Goal: Task Accomplishment & Management: Manage account settings

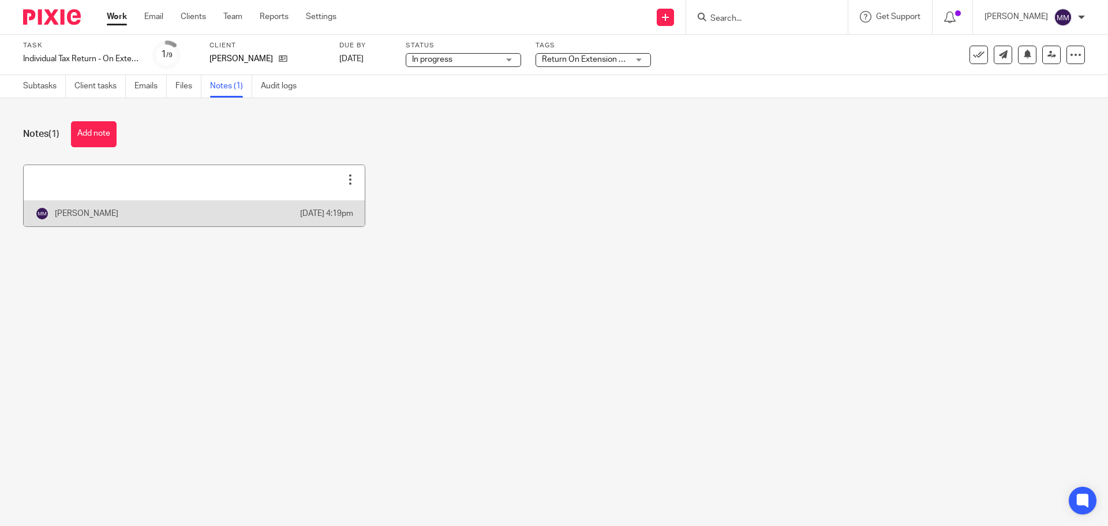
click at [217, 182] on link at bounding box center [194, 195] width 341 height 61
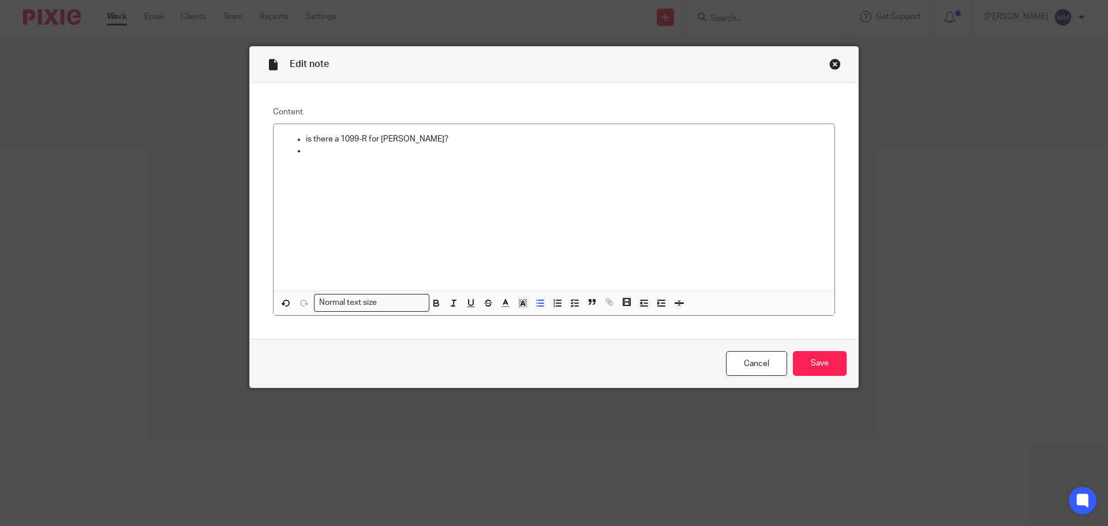
click at [117, 99] on div "Edit note Content is there a 1099-R for Leslee? Normal text size Loading... Rem…" at bounding box center [554, 263] width 1108 height 526
drag, startPoint x: 358, startPoint y: 151, endPoint x: 220, endPoint y: 105, distance: 145.4
click at [220, 105] on div "Edit note Content is there a 1099-R for Leslee? Normal text size Loading... Rem…" at bounding box center [554, 263] width 1108 height 526
click at [807, 363] on input "Save" at bounding box center [820, 363] width 54 height 25
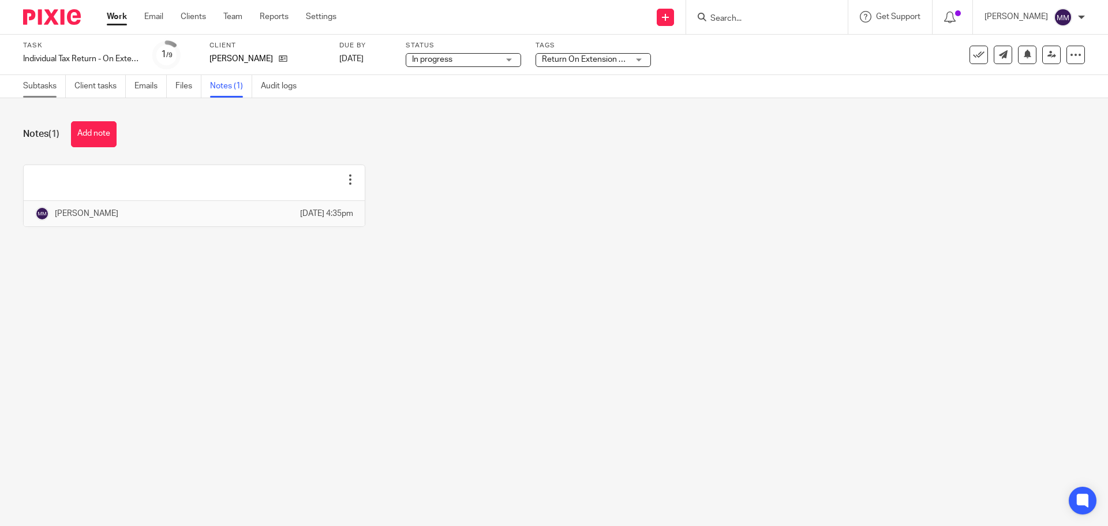
click at [46, 85] on link "Subtasks" at bounding box center [44, 86] width 43 height 22
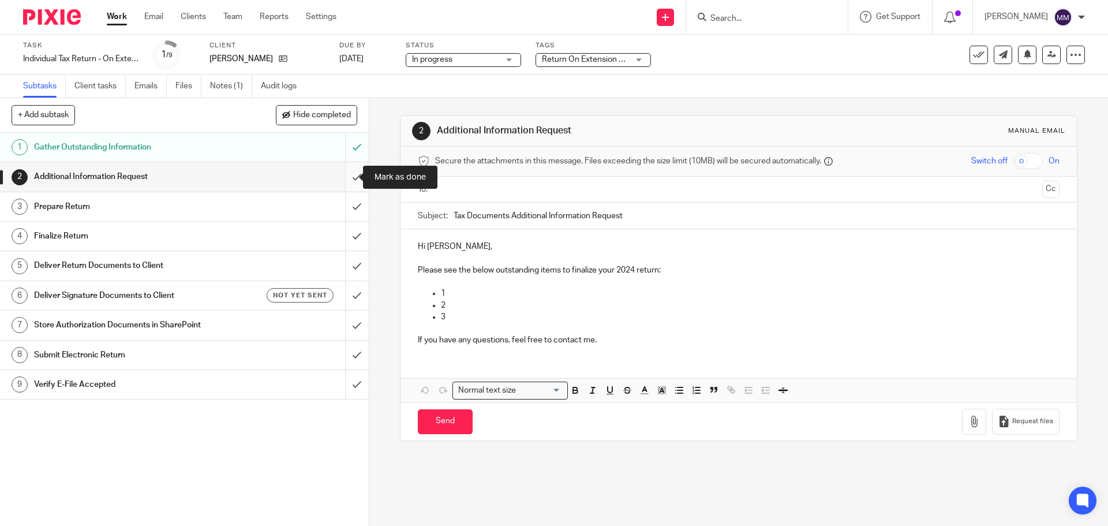
click at [349, 174] on input "submit" at bounding box center [184, 176] width 369 height 29
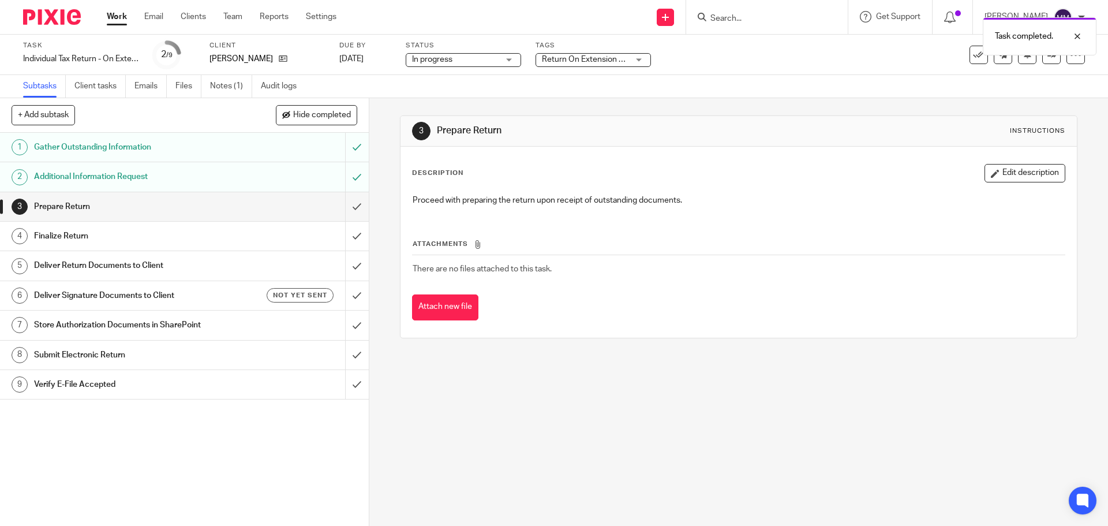
click at [586, 60] on span "Return On Extension + 2" at bounding box center [586, 59] width 88 height 8
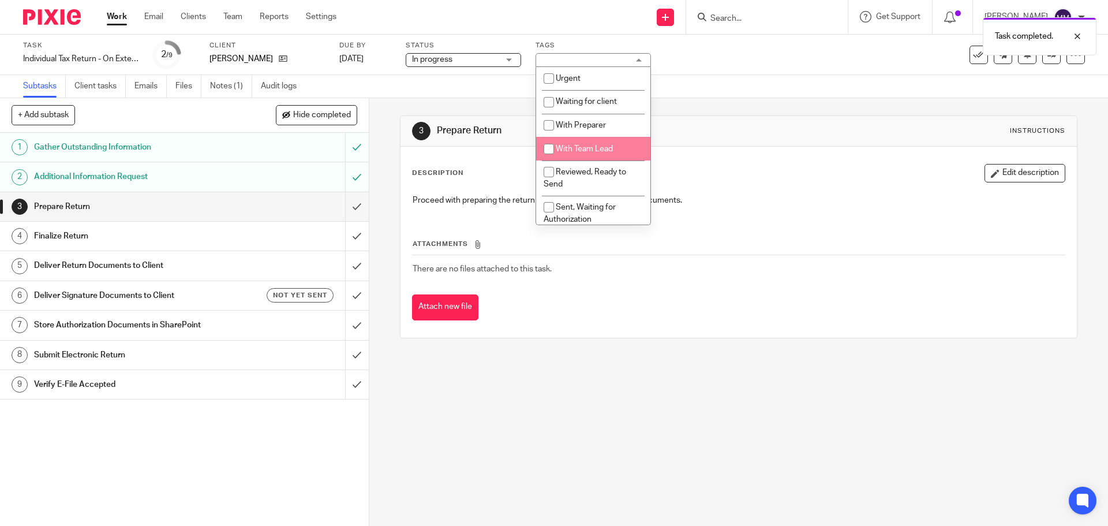
click at [598, 139] on li "With Team Lead" at bounding box center [593, 149] width 114 height 24
checkbox input "true"
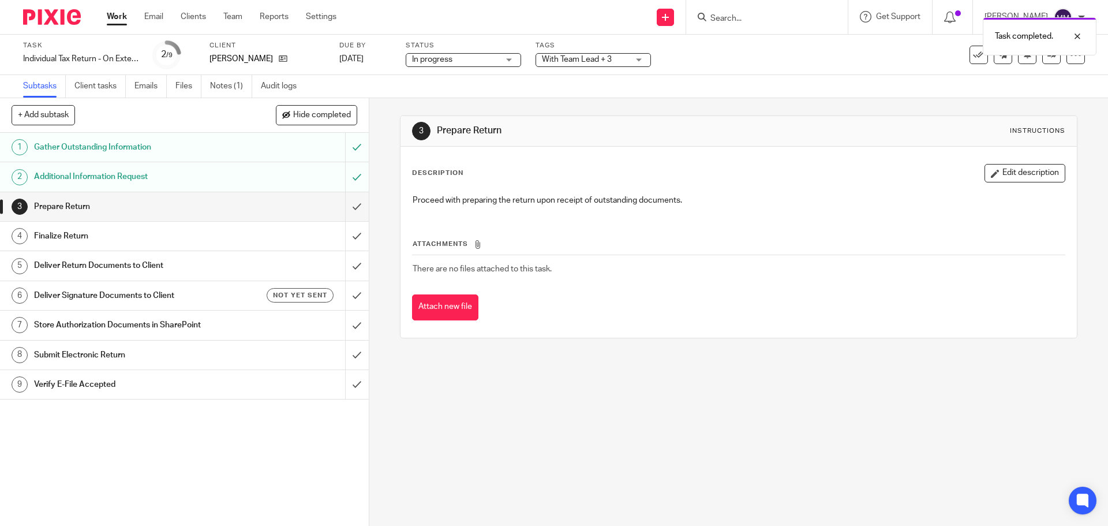
click at [760, 67] on div "Task Individual Tax Return - On Extension Save Individual Tax Return - On Exten…" at bounding box center [465, 55] width 884 height 28
click at [346, 204] on input "submit" at bounding box center [184, 206] width 369 height 29
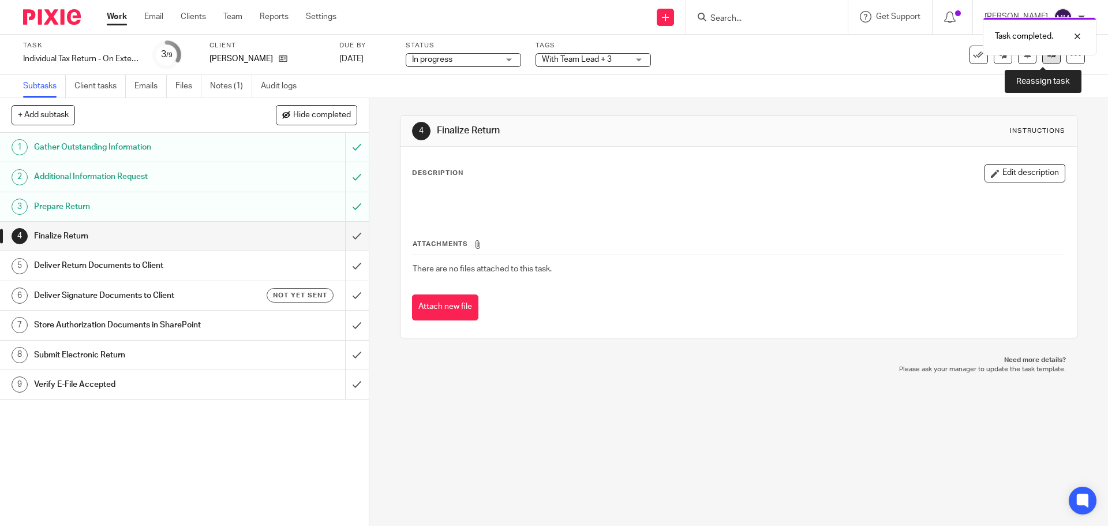
click at [1042, 57] on link at bounding box center [1051, 55] width 18 height 18
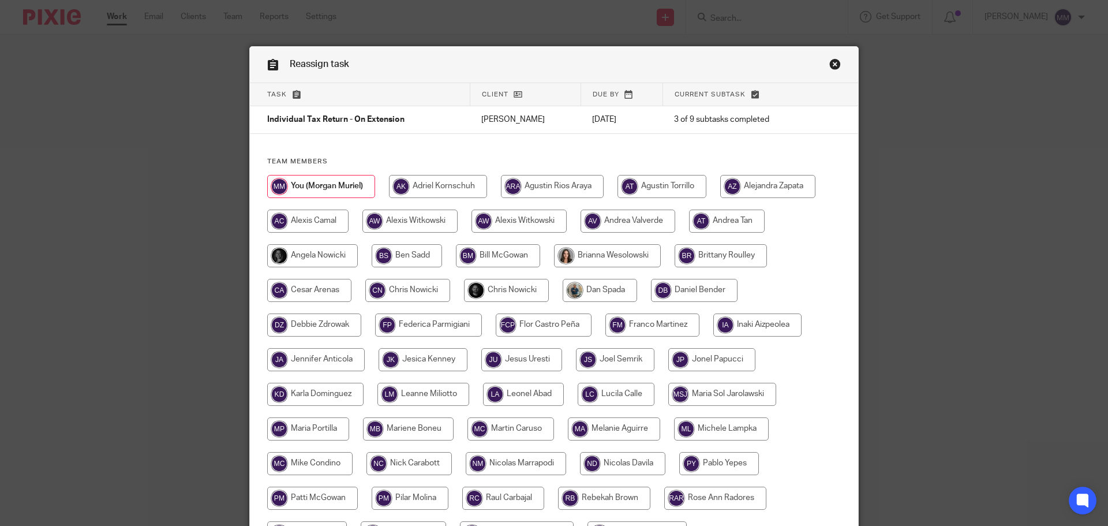
click at [393, 290] on input "radio" at bounding box center [407, 290] width 85 height 23
radio input "true"
click at [493, 289] on input "radio" at bounding box center [506, 290] width 85 height 23
radio input "true"
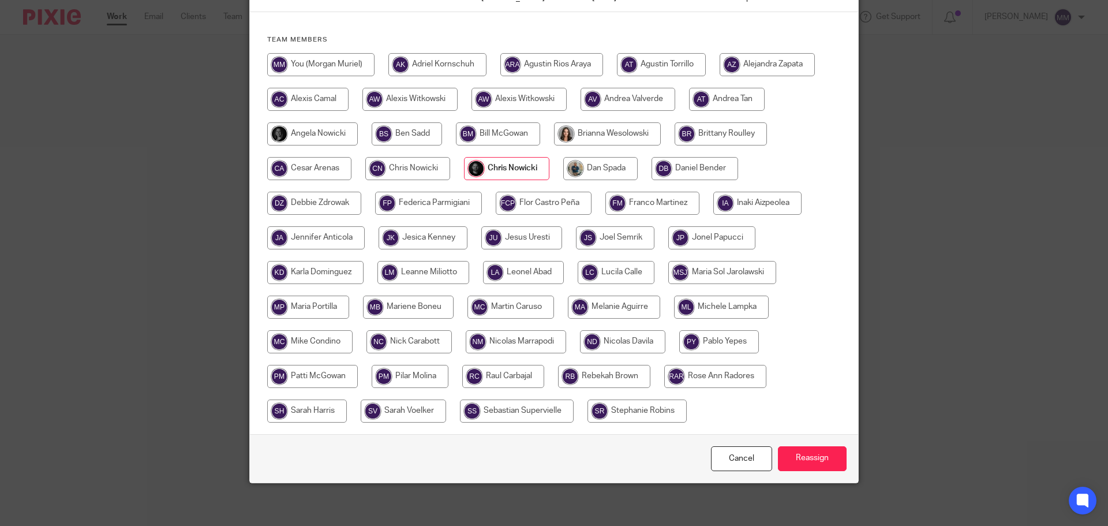
scroll to position [125, 0]
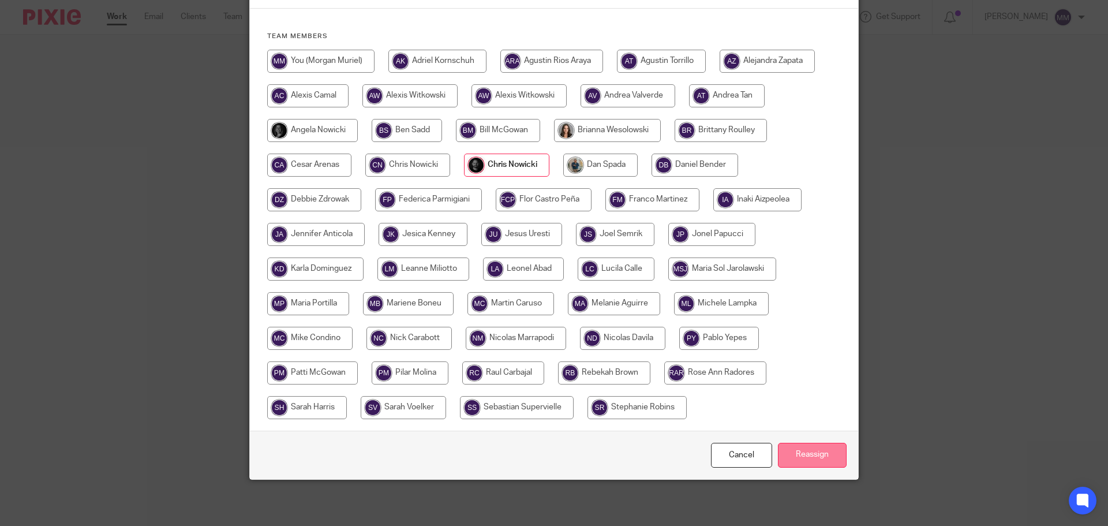
click at [819, 452] on input "Reassign" at bounding box center [812, 454] width 69 height 25
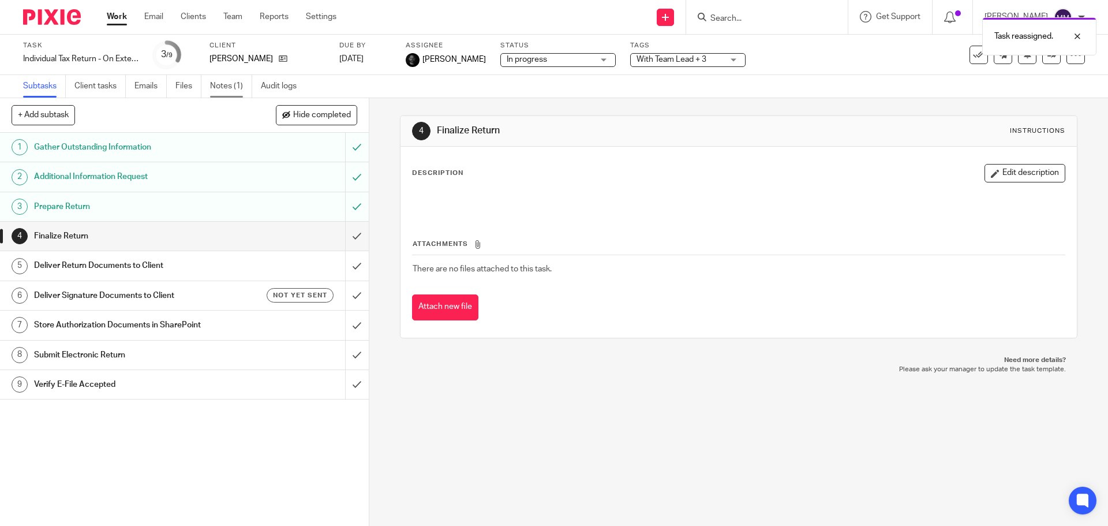
click at [229, 82] on link "Notes (1)" at bounding box center [231, 86] width 42 height 22
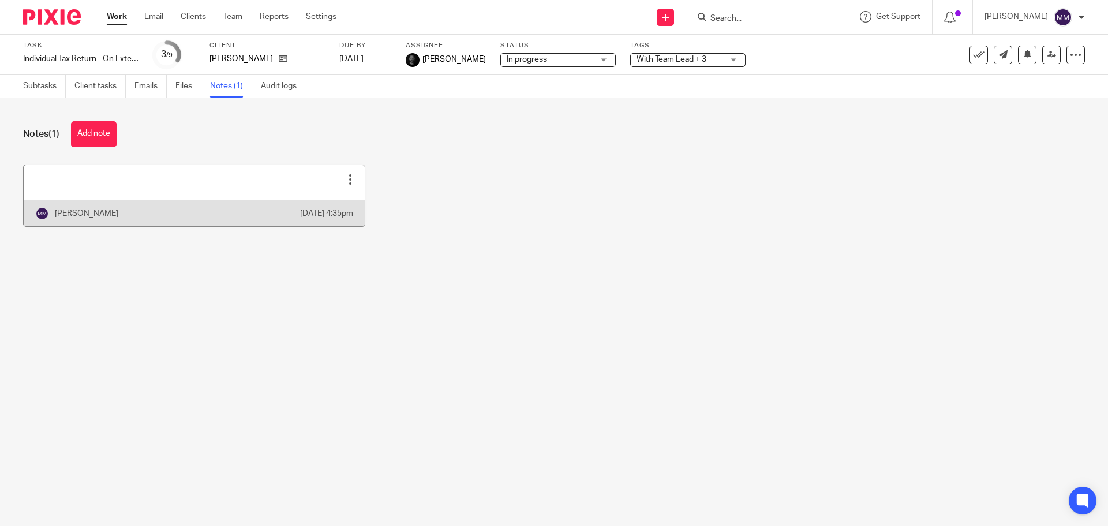
click at [344, 181] on div at bounding box center [350, 180] width 12 height 12
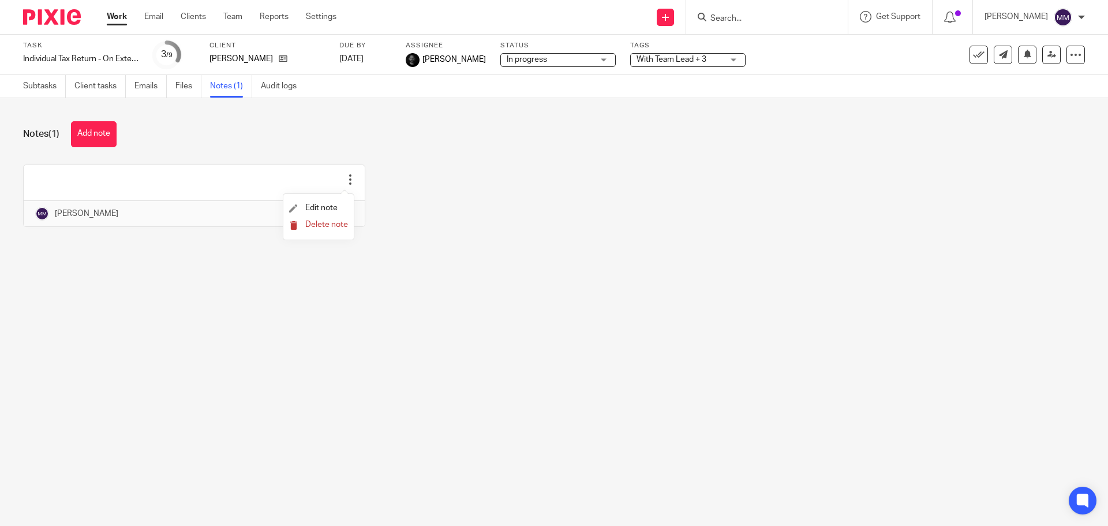
click at [326, 228] on span "Delete note" at bounding box center [326, 224] width 43 height 8
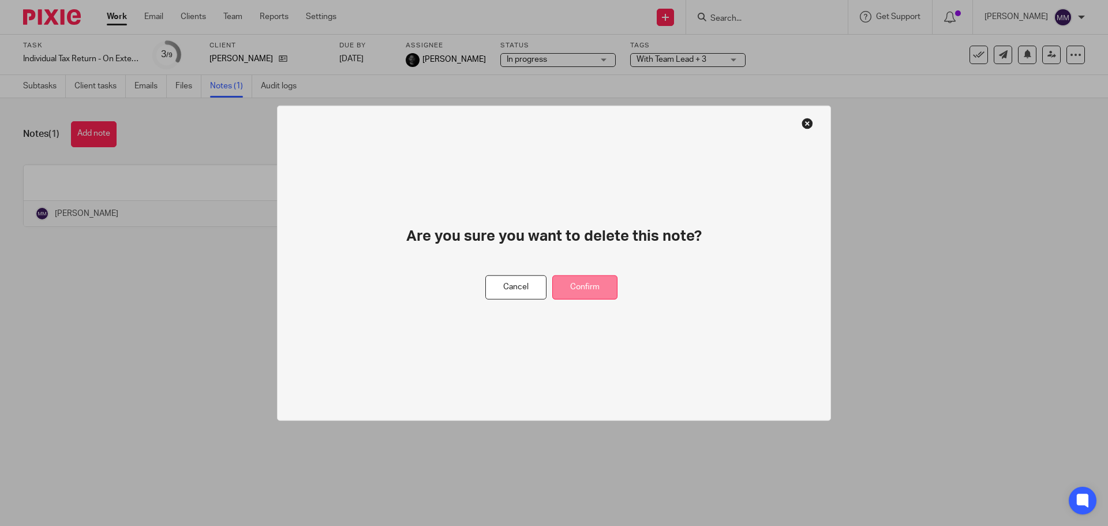
click at [587, 279] on button "Confirm" at bounding box center [584, 287] width 65 height 25
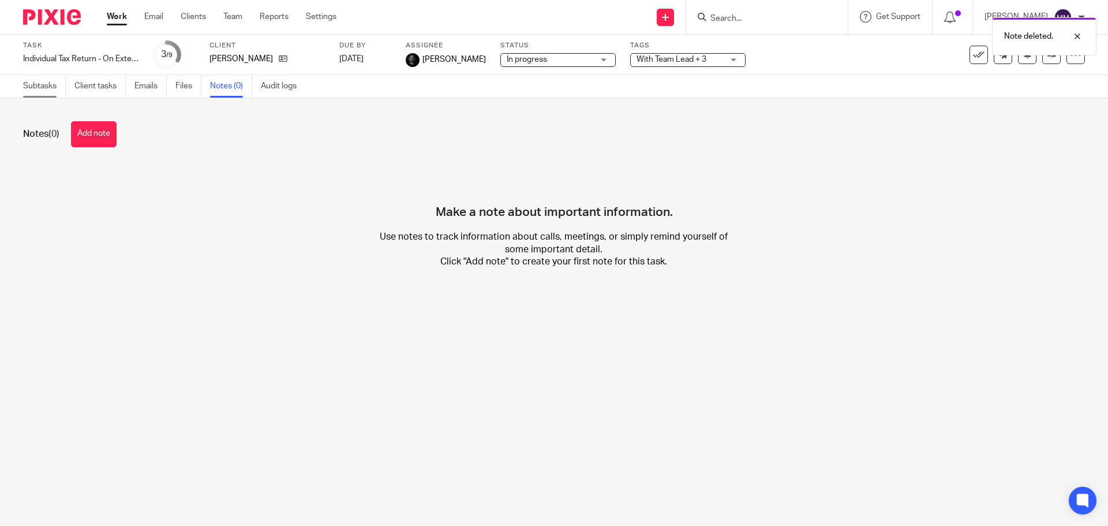
click at [36, 92] on link "Subtasks" at bounding box center [44, 86] width 43 height 22
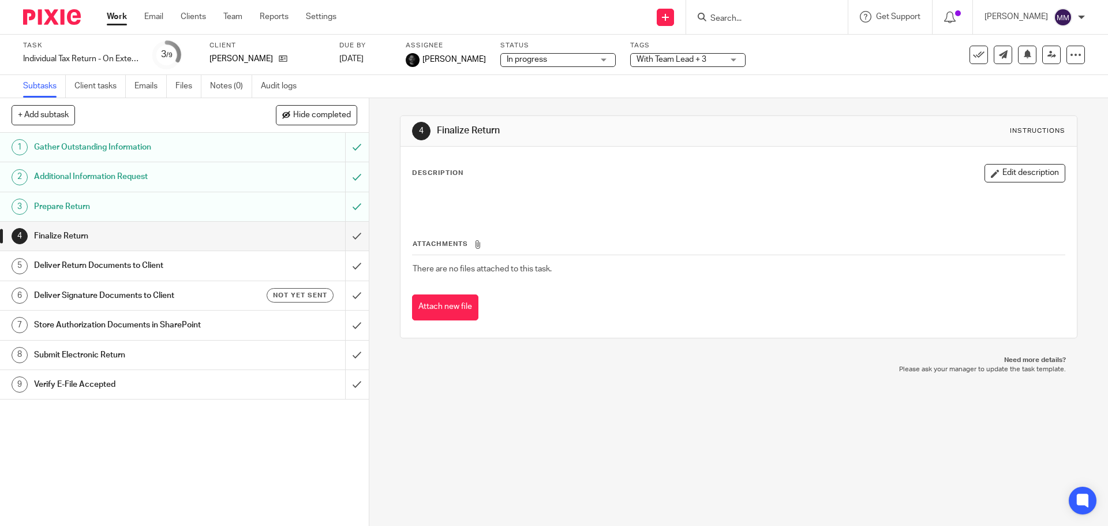
click at [121, 22] on link "Work" at bounding box center [117, 17] width 20 height 12
